Goal: Task Accomplishment & Management: Complete application form

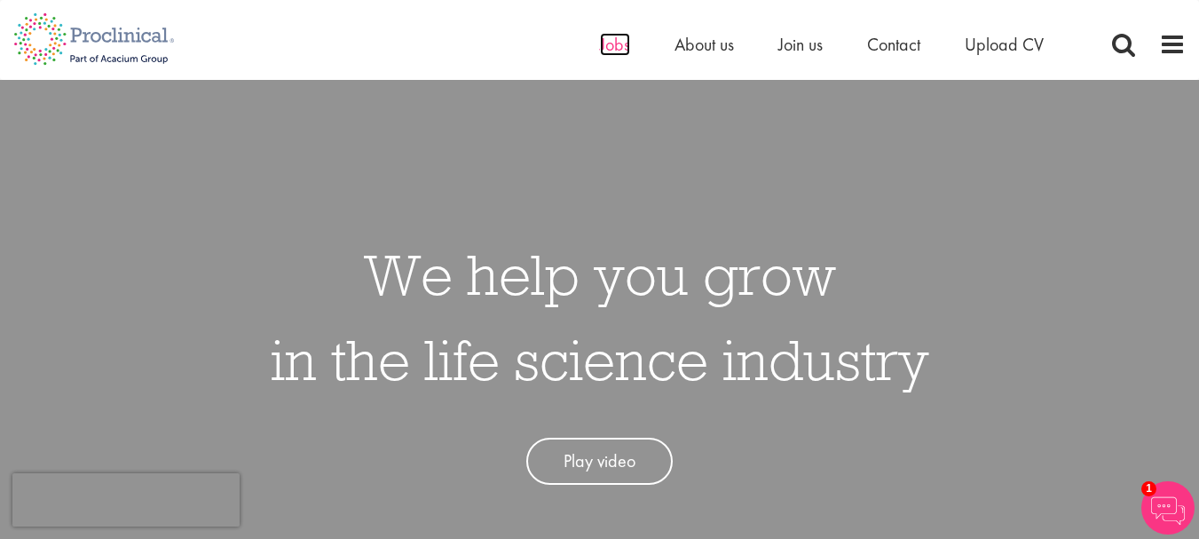
click at [613, 37] on span "Jobs" at bounding box center [615, 44] width 30 height 23
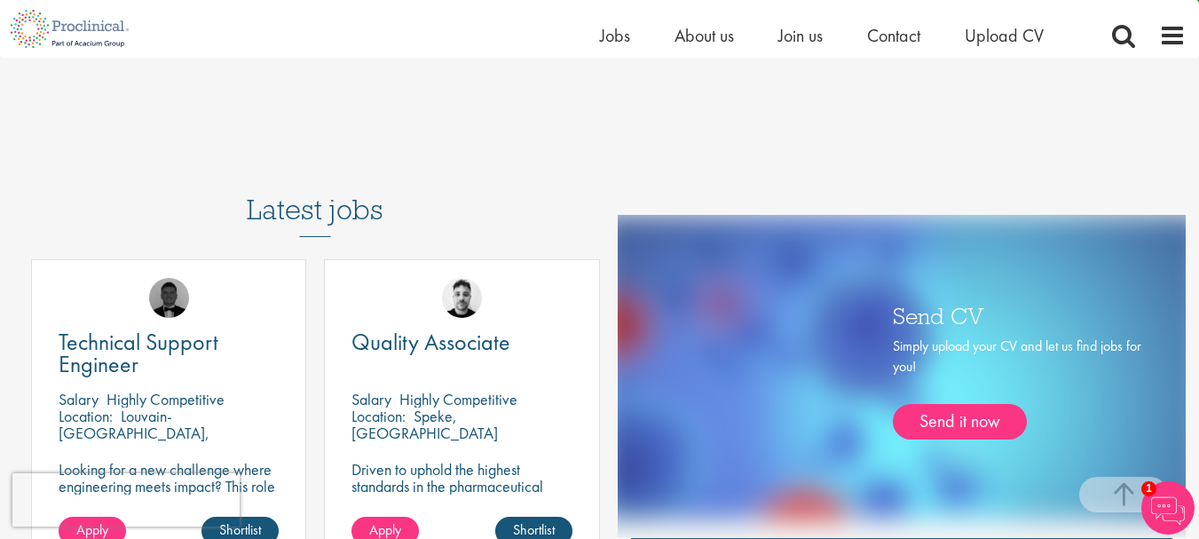
scroll to position [710, 0]
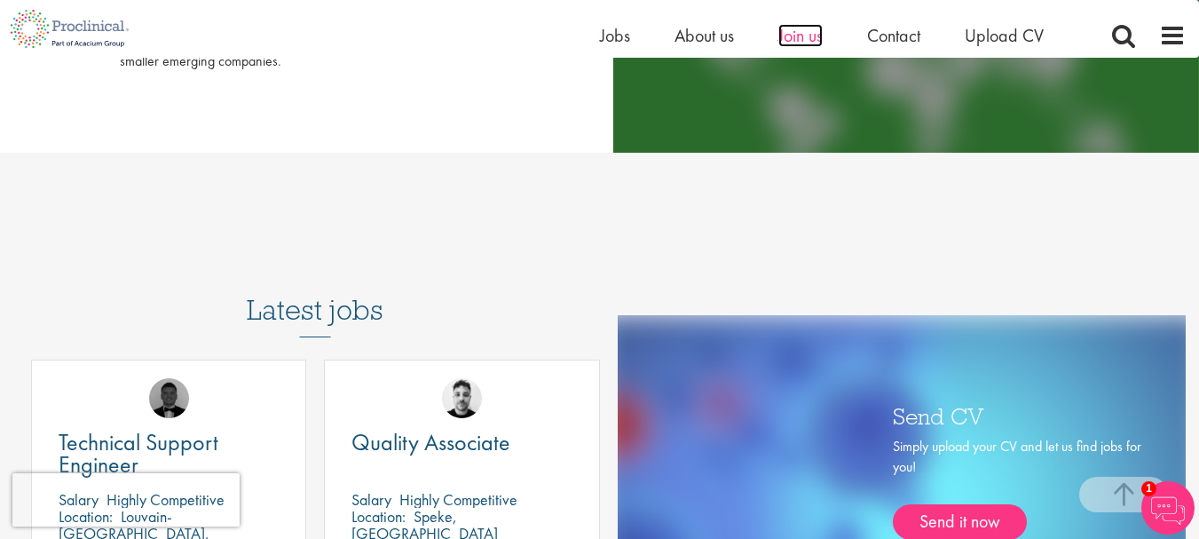
click at [801, 28] on span "Join us" at bounding box center [800, 35] width 44 height 23
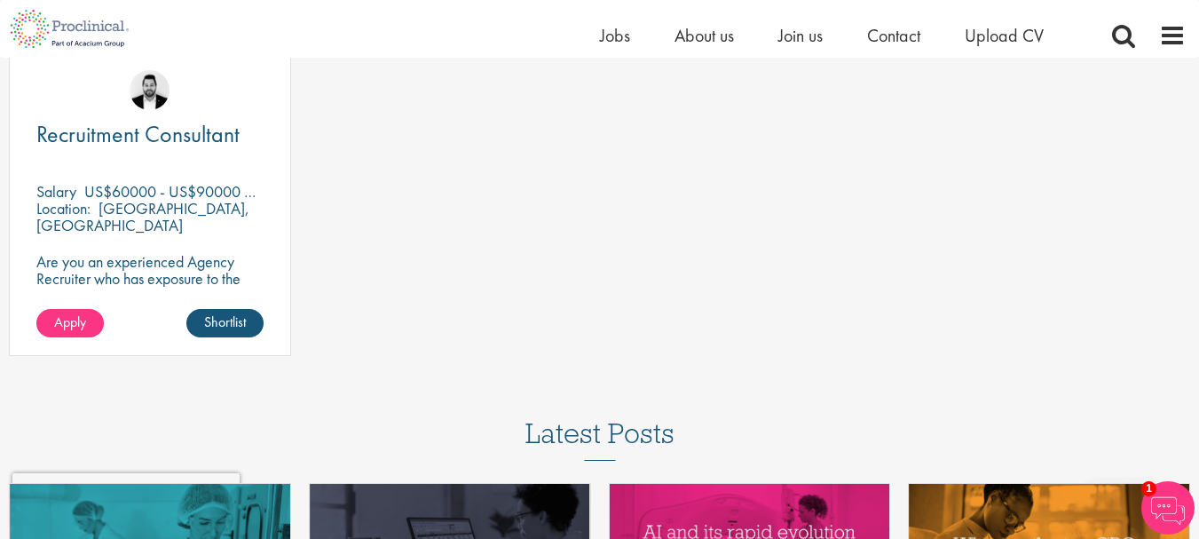
scroll to position [2308, 0]
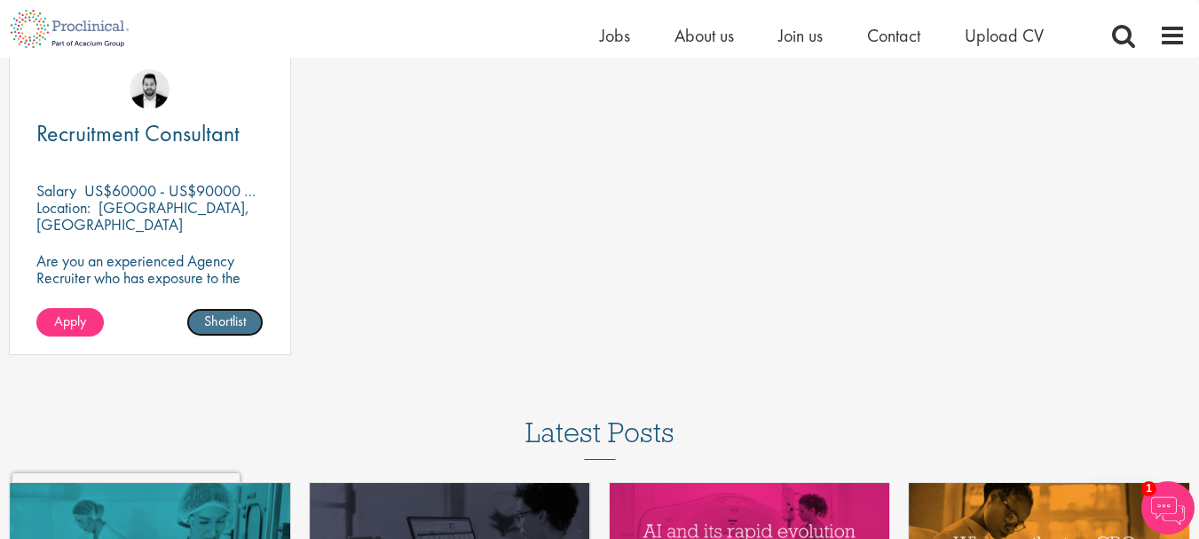
click at [226, 321] on link "Shortlist" at bounding box center [224, 322] width 77 height 28
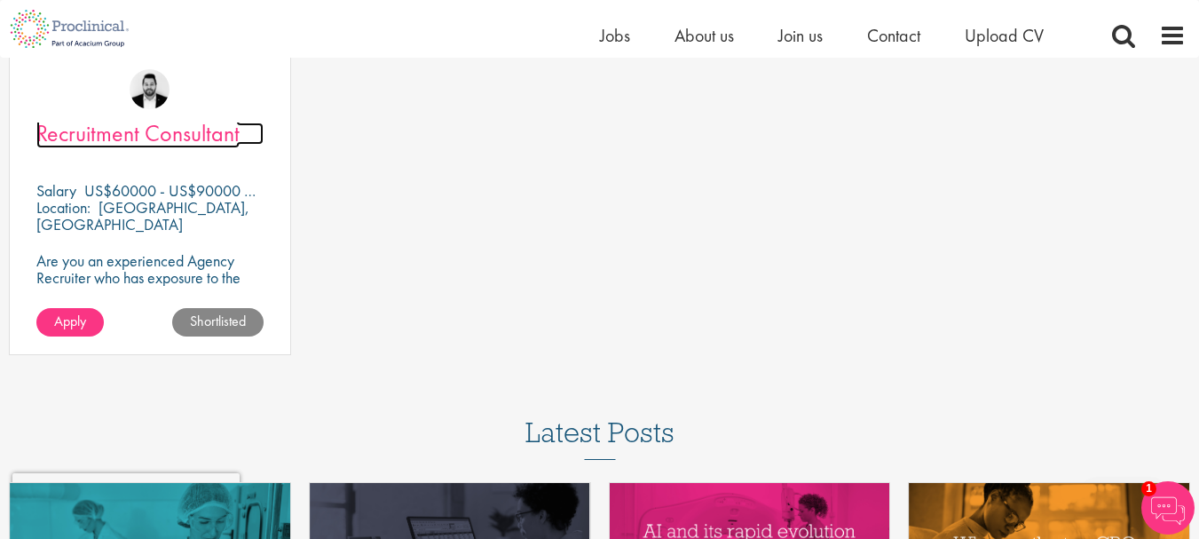
click at [153, 128] on span "Recruitment Consultant" at bounding box center [137, 133] width 203 height 30
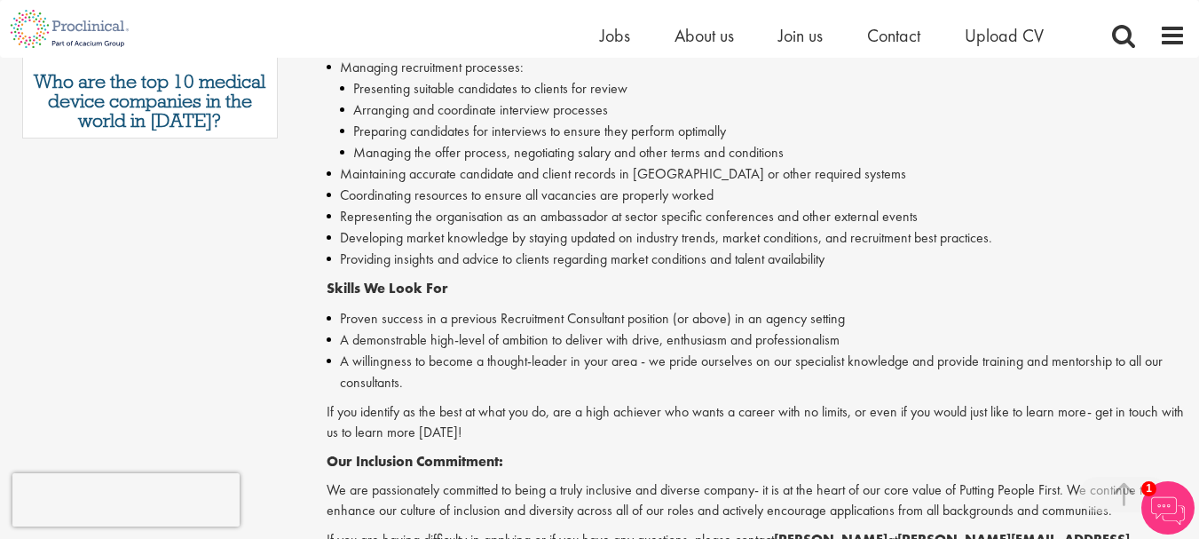
scroll to position [130, 0]
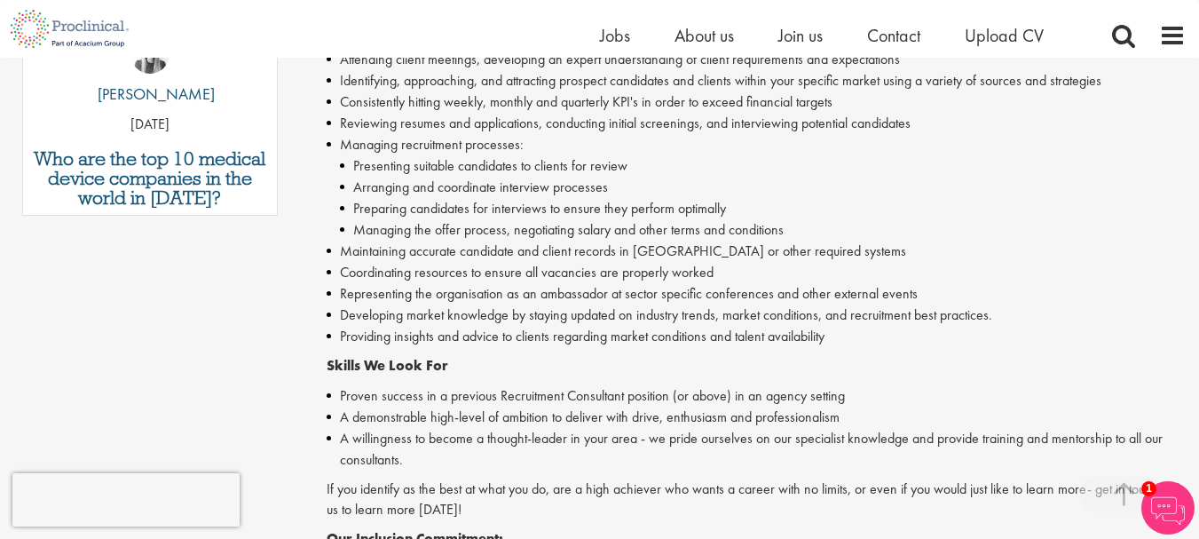
scroll to position [1361, 0]
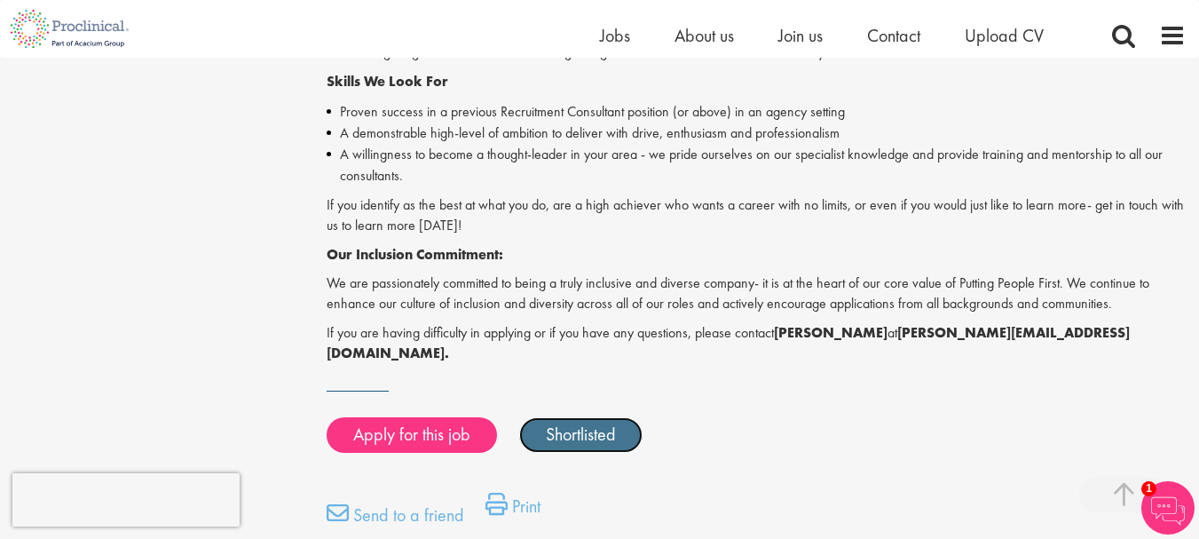
click at [581, 417] on link "Shortlisted" at bounding box center [580, 435] width 123 height 36
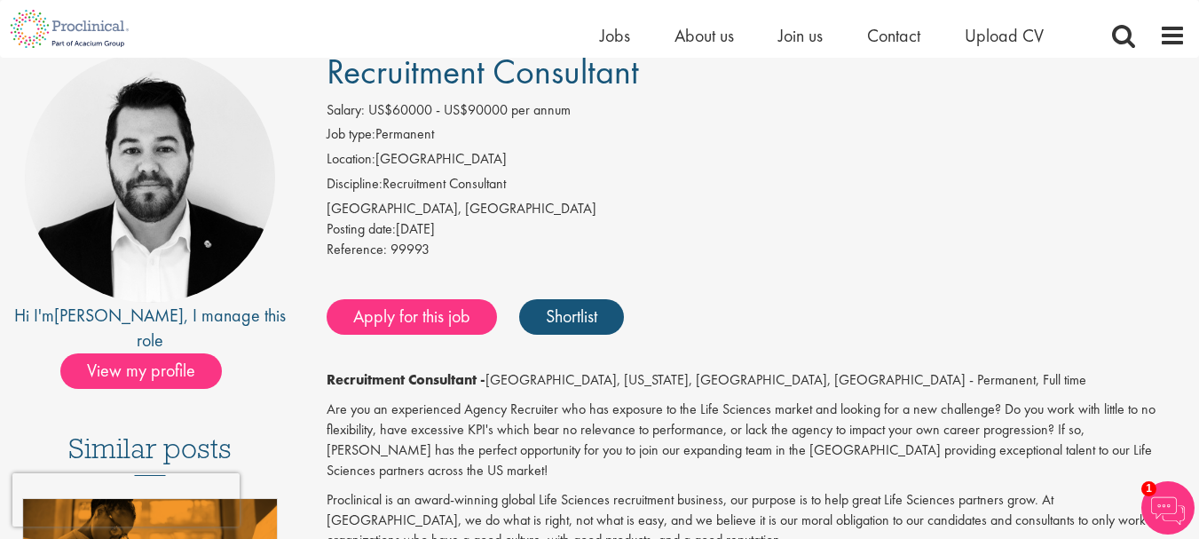
scroll to position [178, 0]
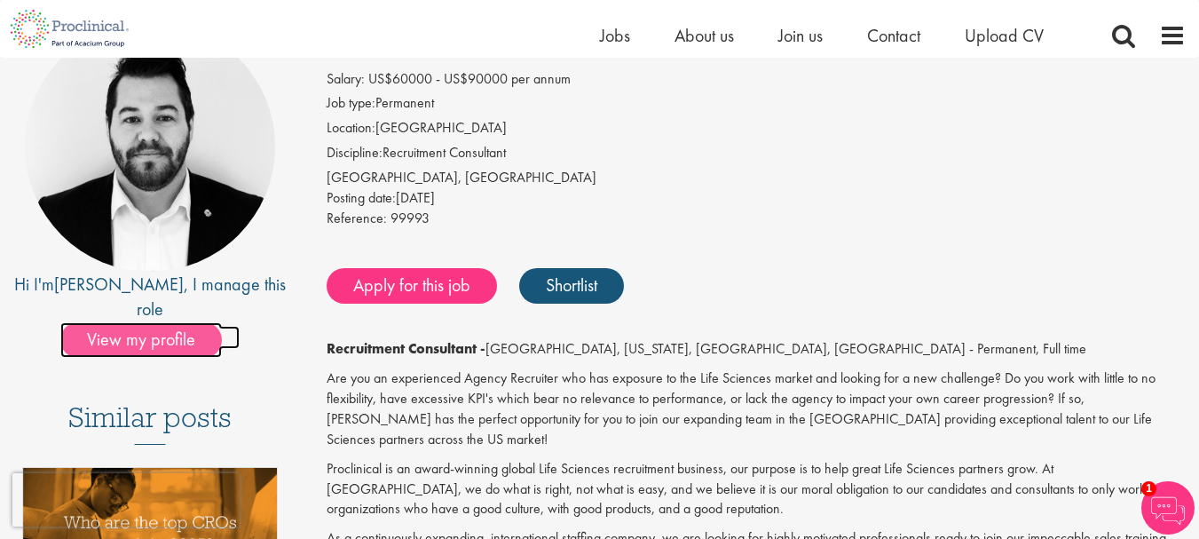
click at [148, 322] on span "View my profile" at bounding box center [141, 340] width 162 height 36
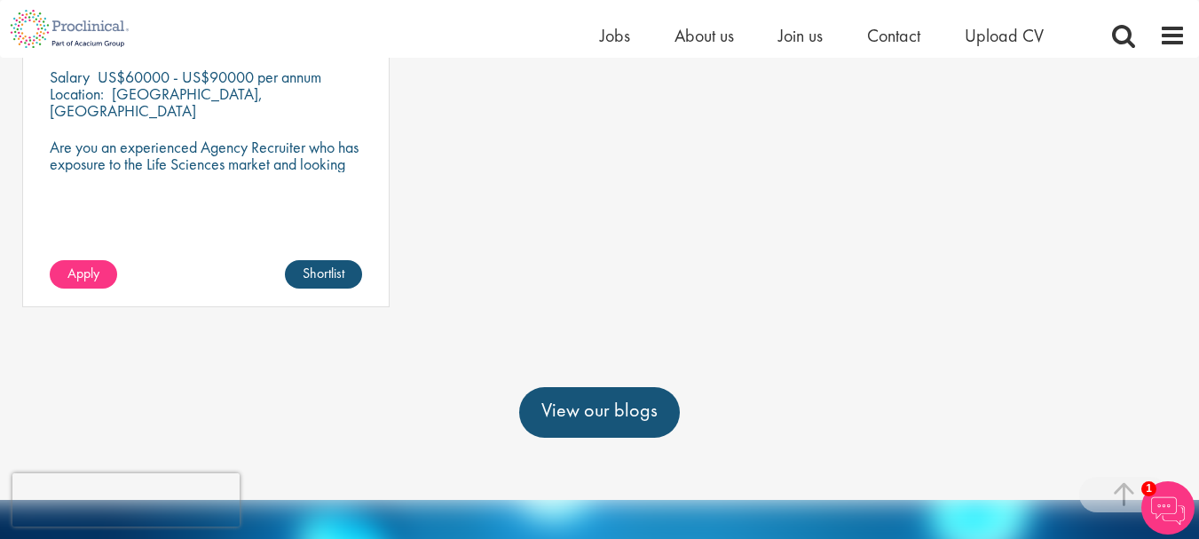
scroll to position [799, 0]
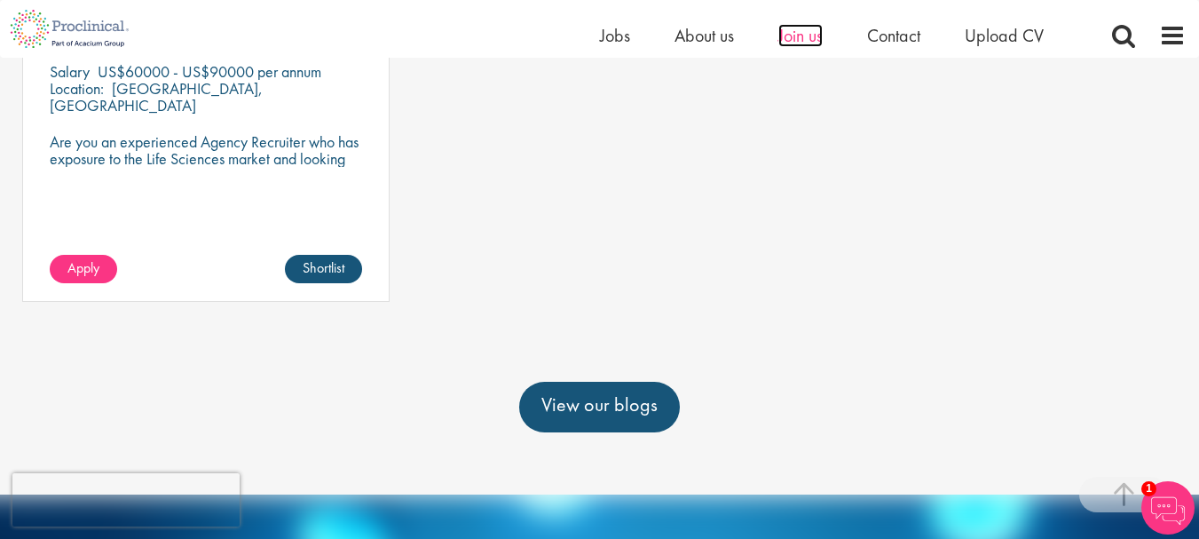
click at [798, 37] on span "Join us" at bounding box center [800, 35] width 44 height 23
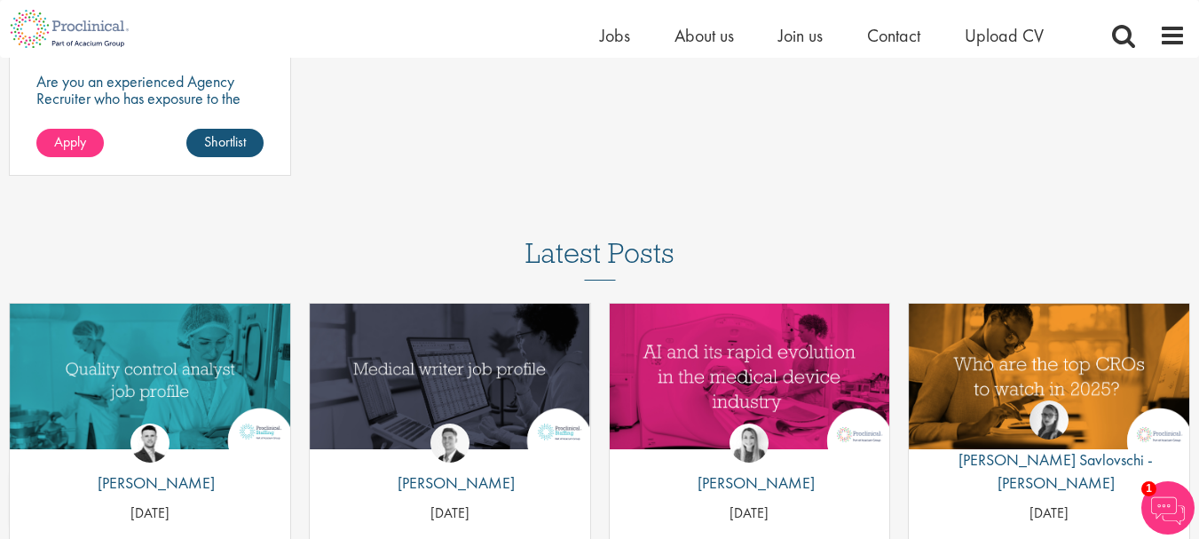
scroll to position [2748, 0]
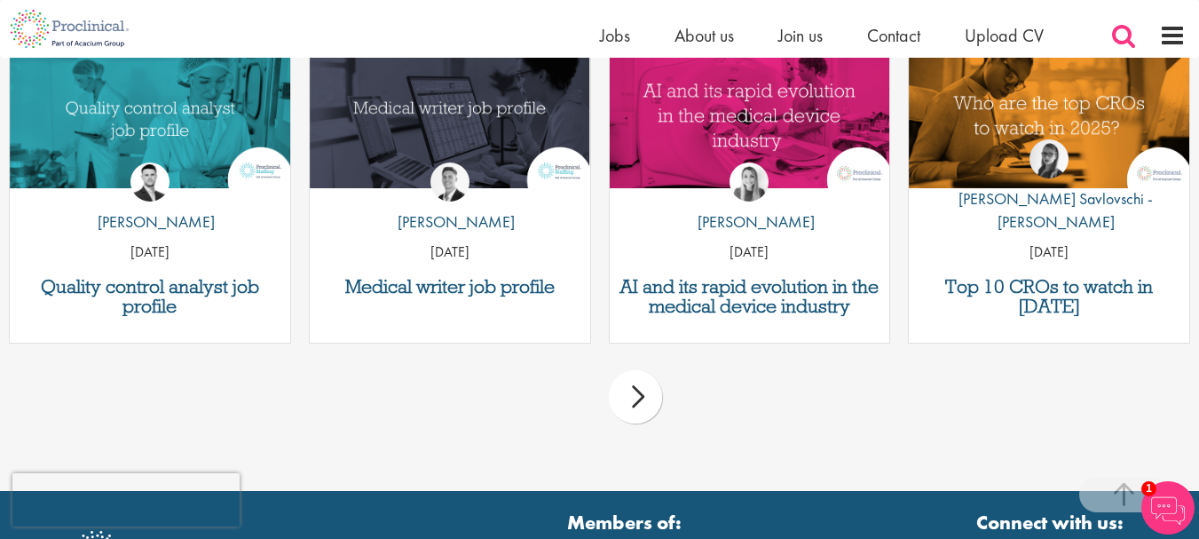
click at [1119, 39] on span at bounding box center [1123, 35] width 27 height 27
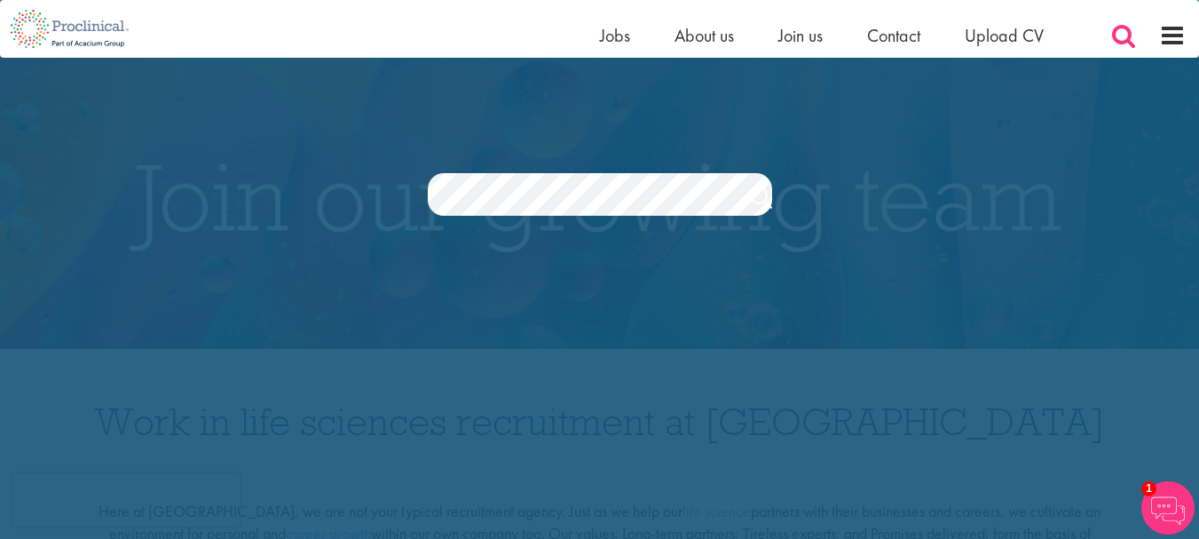
scroll to position [0, 0]
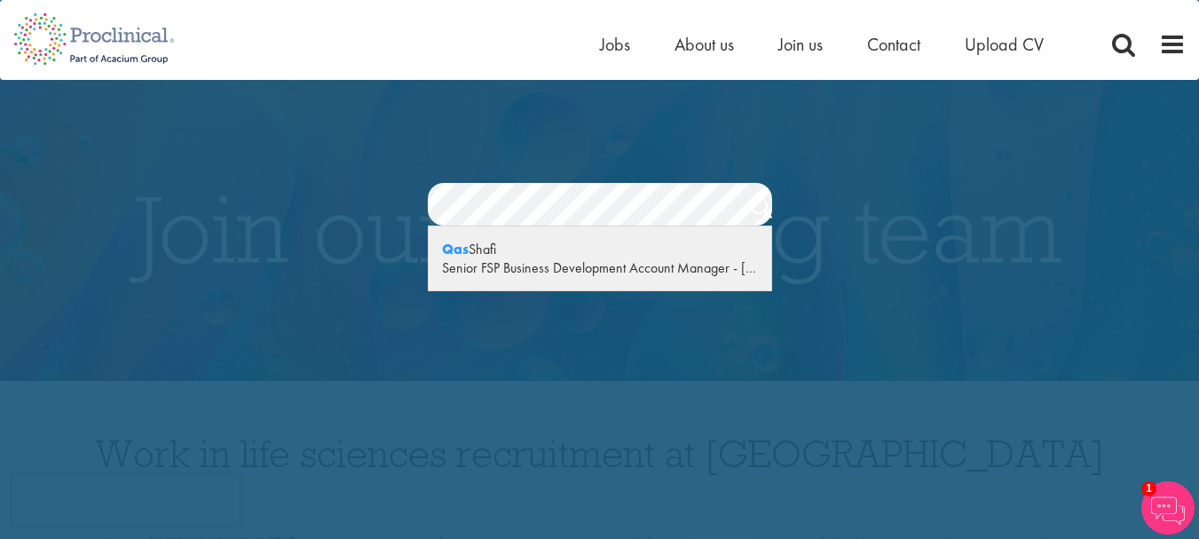
click at [496, 261] on div "Senior FSP Business Development Account Manager - [GEOGRAPHIC_DATA]" at bounding box center [600, 267] width 316 height 19
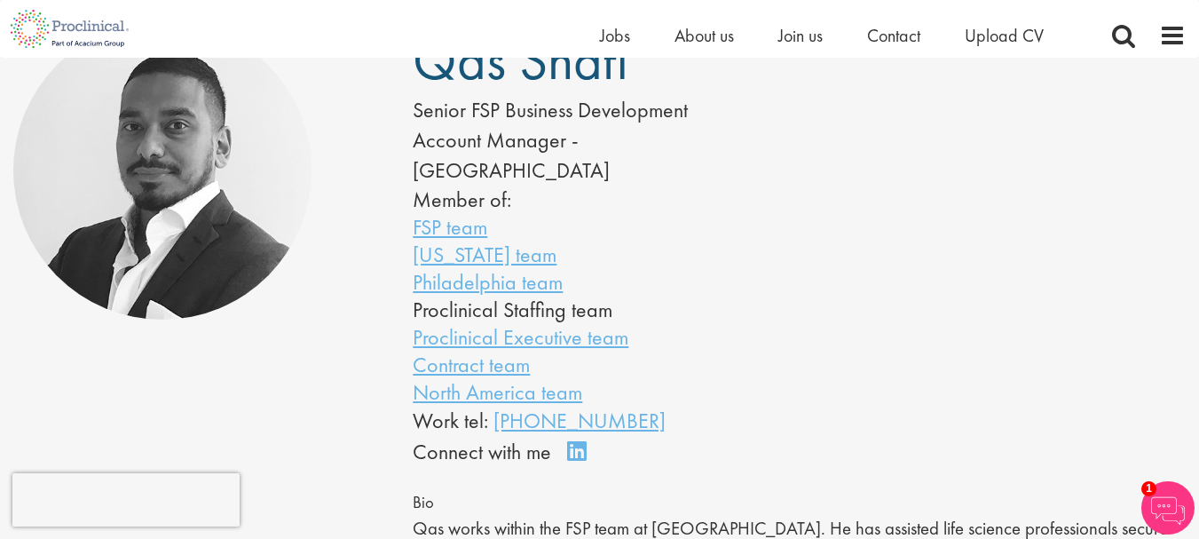
scroll to position [89, 0]
